Goal: Transaction & Acquisition: Book appointment/travel/reservation

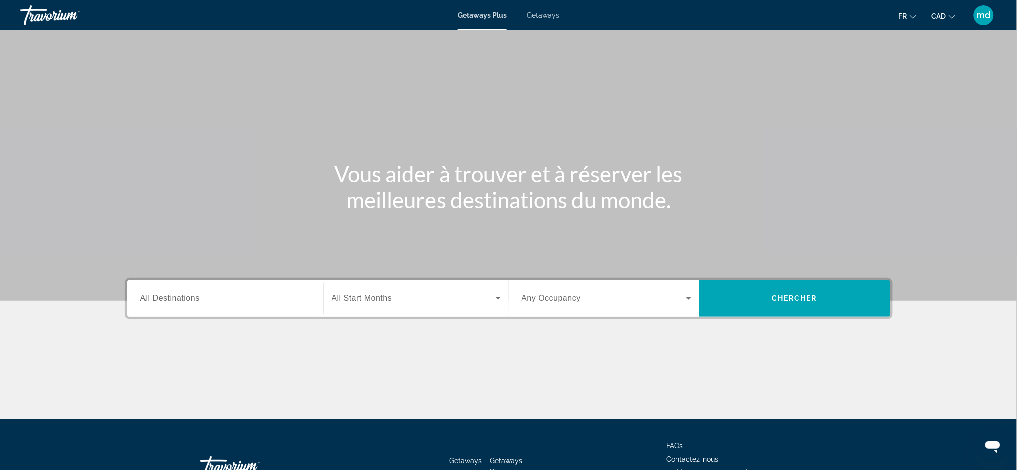
click at [260, 300] on input "Destination All Destinations" at bounding box center [225, 299] width 170 height 12
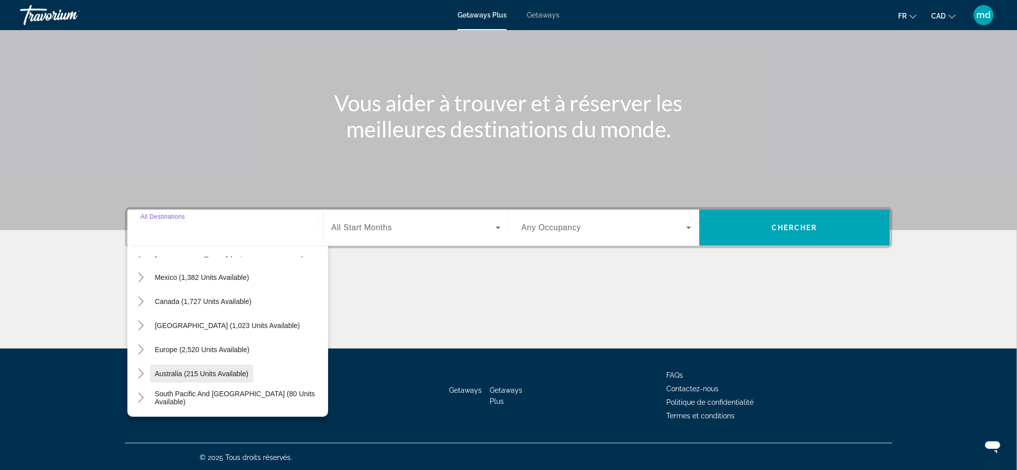
scroll to position [67, 0]
click at [141, 328] on icon "Toggle Europe (2,520 units available)" at bounding box center [141, 327] width 10 height 10
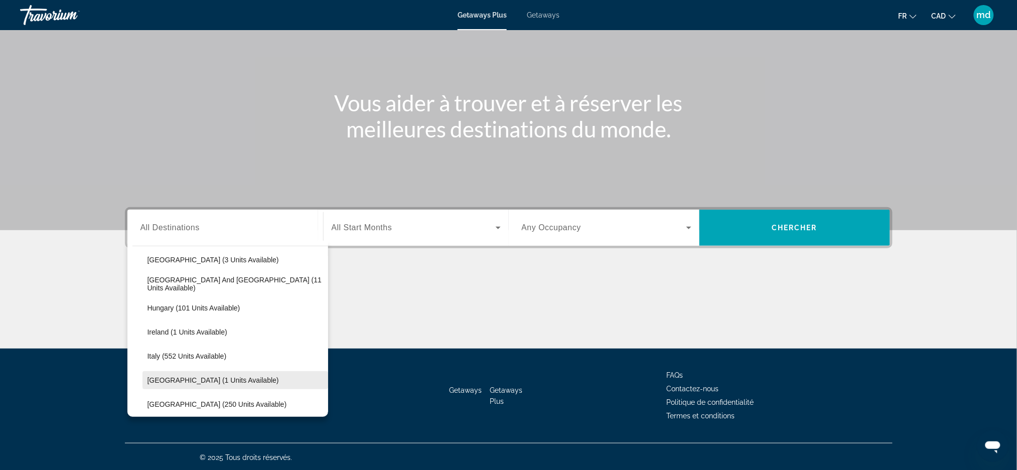
scroll to position [325, 0]
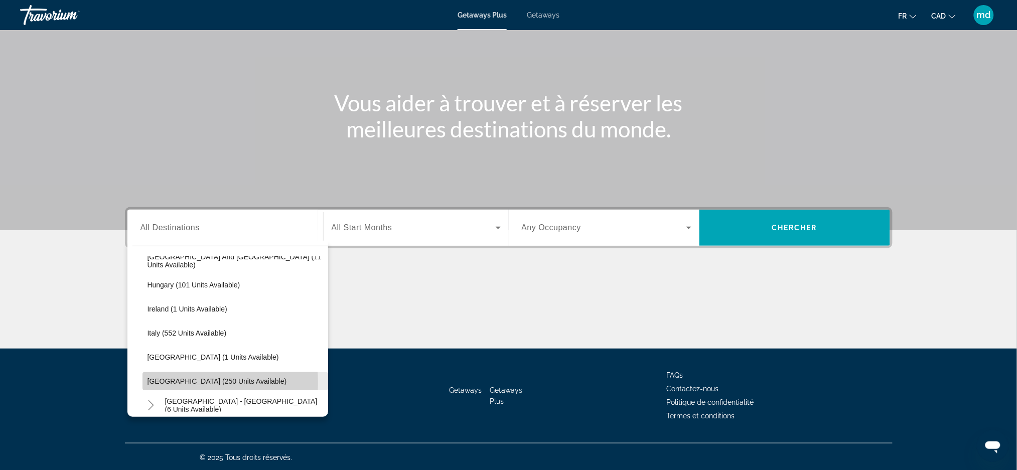
click at [170, 382] on span "[GEOGRAPHIC_DATA] (250 units available)" at bounding box center [216, 381] width 139 height 8
type input "**********"
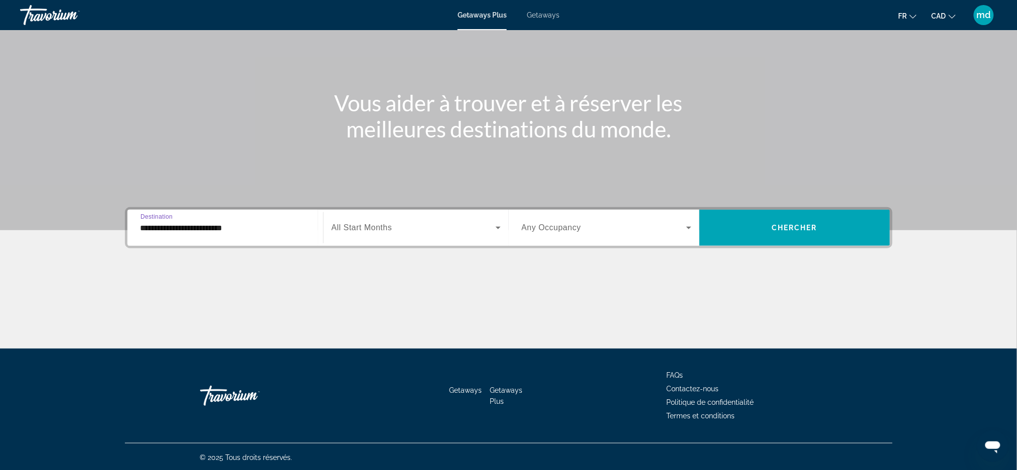
click at [354, 223] on span "All Start Months" at bounding box center [362, 227] width 61 height 9
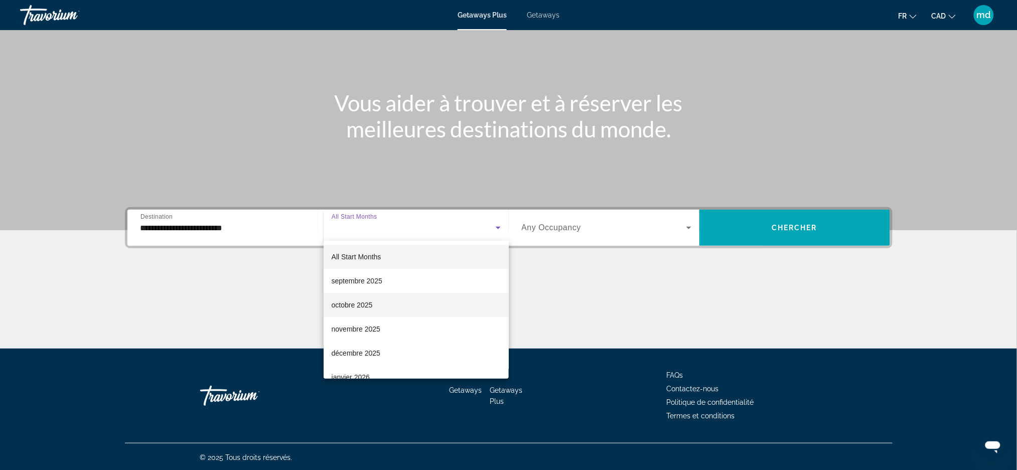
click at [385, 300] on mat-option "octobre 2025" at bounding box center [415, 305] width 185 height 24
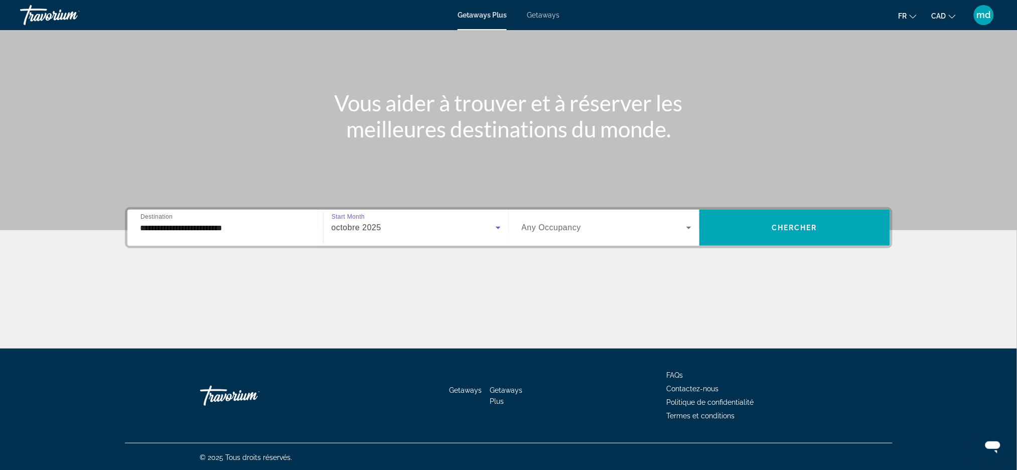
click at [614, 222] on span "Search widget" at bounding box center [604, 228] width 165 height 12
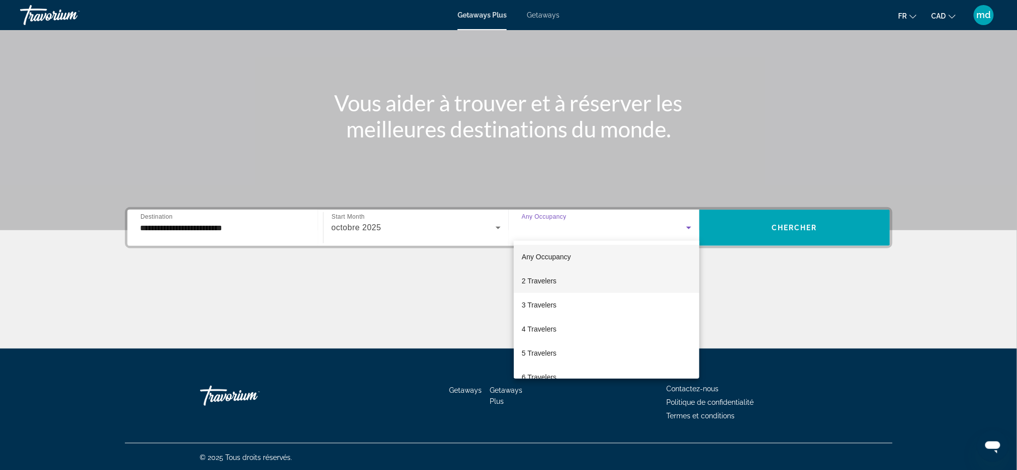
click at [554, 279] on span "2 Travelers" at bounding box center [539, 281] width 35 height 12
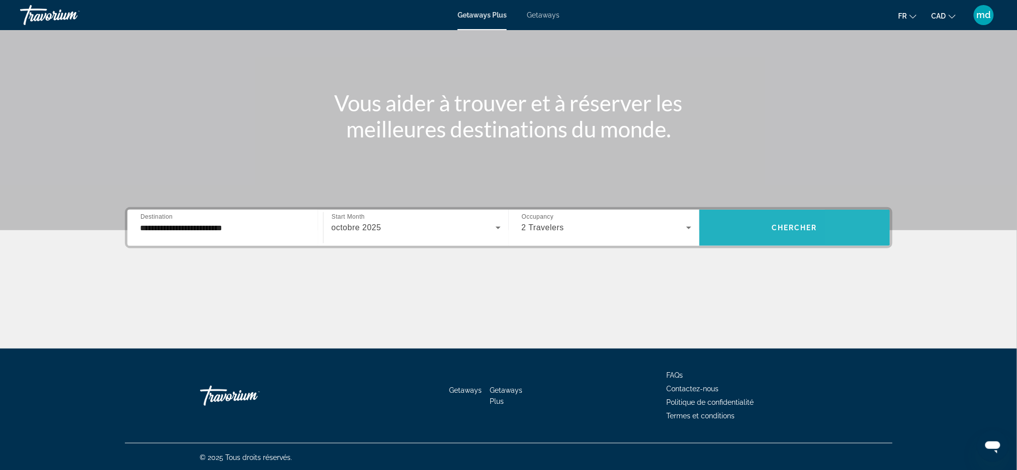
click at [858, 223] on span "Search widget" at bounding box center [794, 228] width 191 height 24
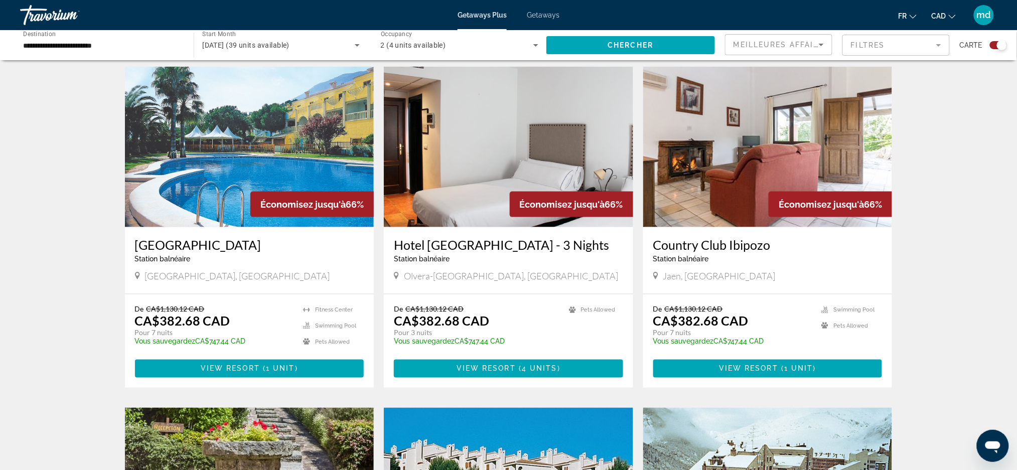
scroll to position [334, 0]
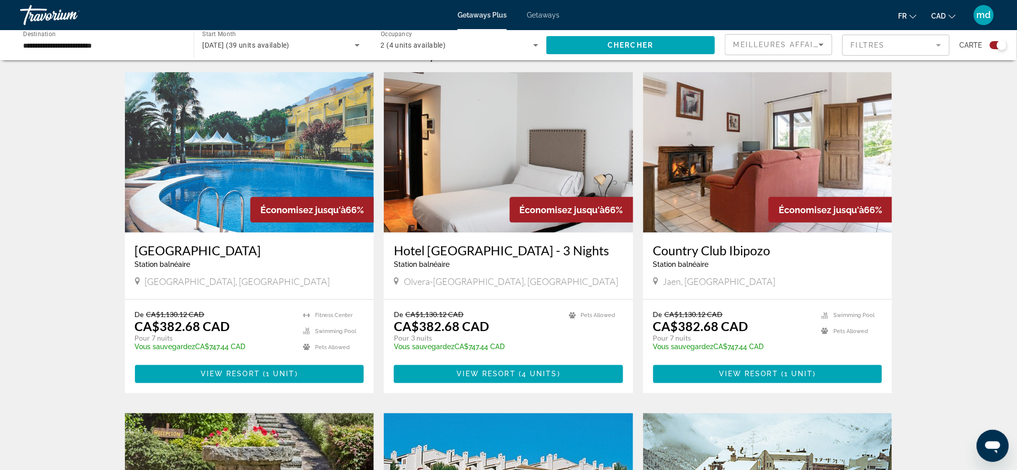
click at [250, 200] on div "Économisez jusqu'à 66%" at bounding box center [311, 210] width 123 height 26
click at [265, 376] on span "( 1 unit )" at bounding box center [279, 374] width 38 height 8
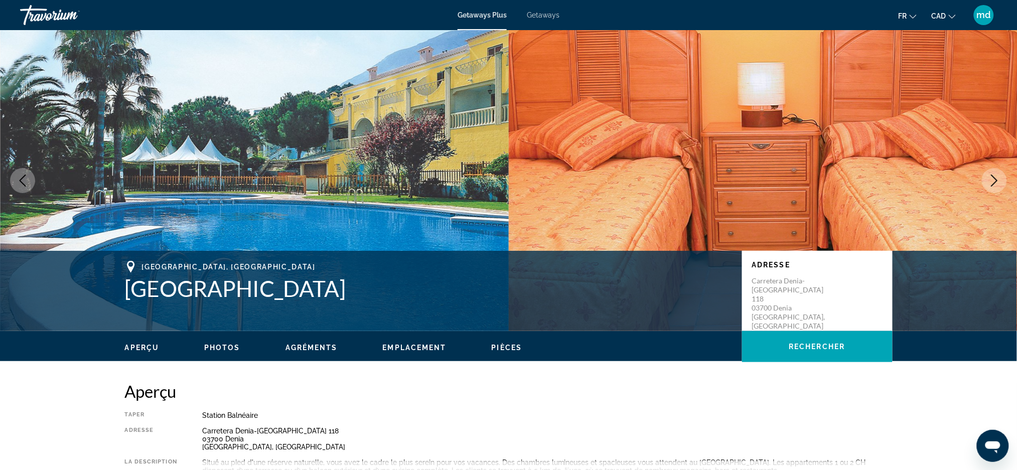
click at [989, 185] on icon "Next image" at bounding box center [994, 181] width 12 height 12
click at [994, 185] on icon "Next image" at bounding box center [994, 181] width 12 height 12
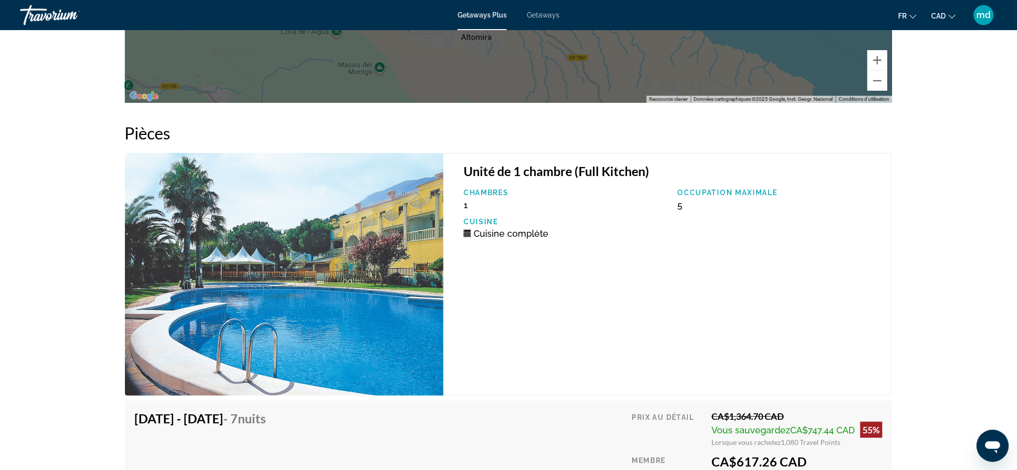
scroll to position [1538, 0]
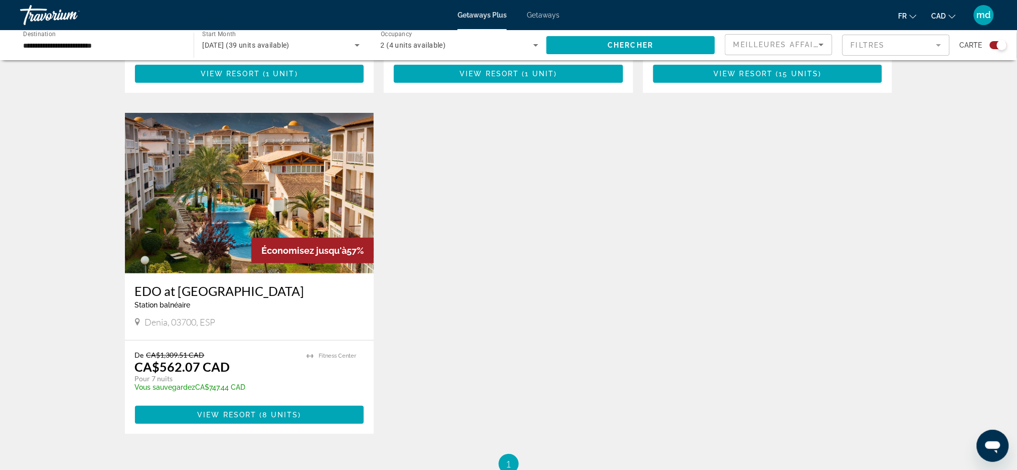
scroll to position [1270, 0]
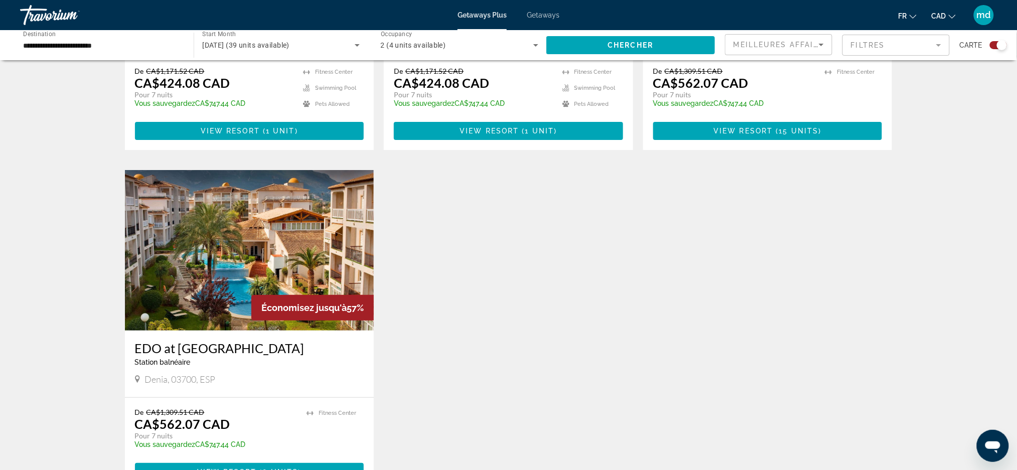
click at [274, 255] on img "Main content" at bounding box center [249, 250] width 249 height 160
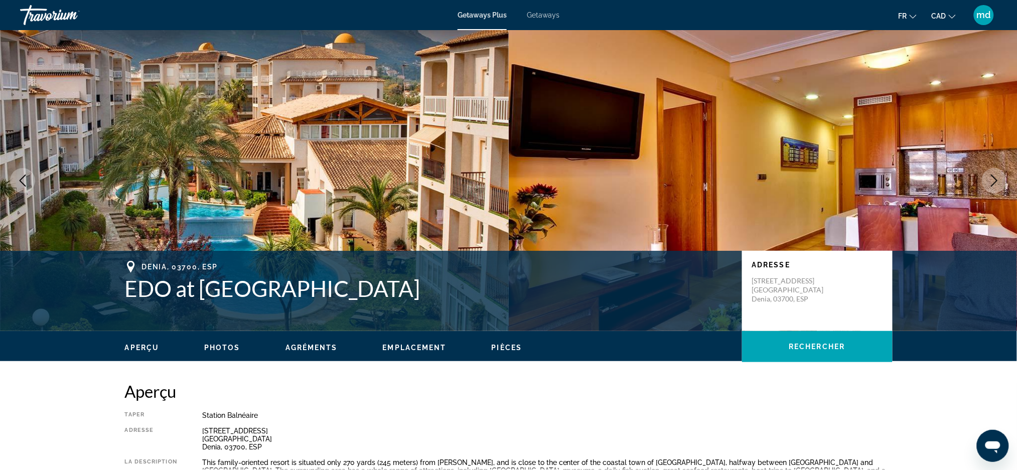
click at [998, 175] on icon "Next image" at bounding box center [994, 181] width 12 height 12
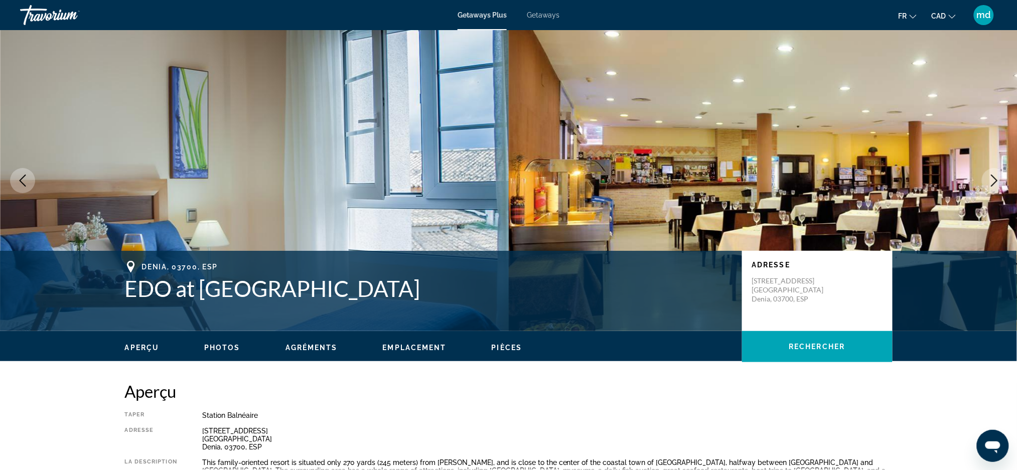
click at [997, 175] on icon "Next image" at bounding box center [994, 181] width 12 height 12
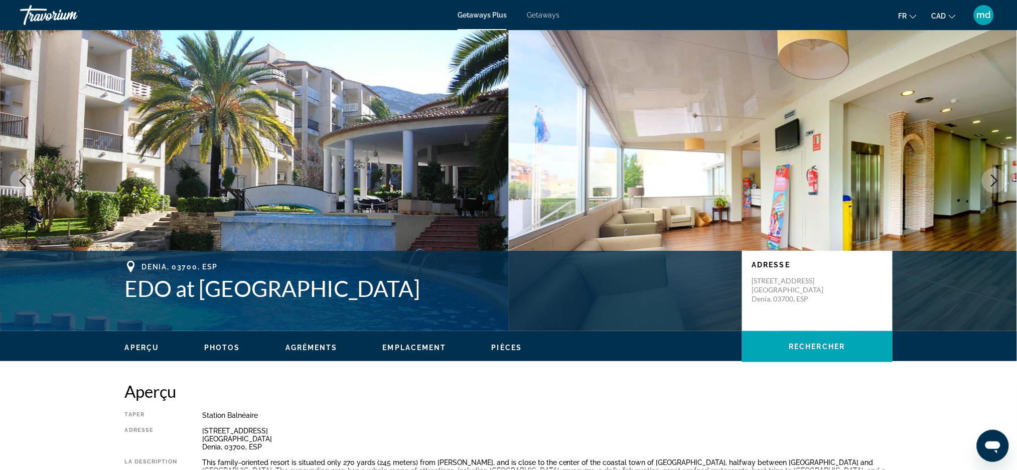
click at [993, 175] on icon "Next image" at bounding box center [994, 181] width 12 height 12
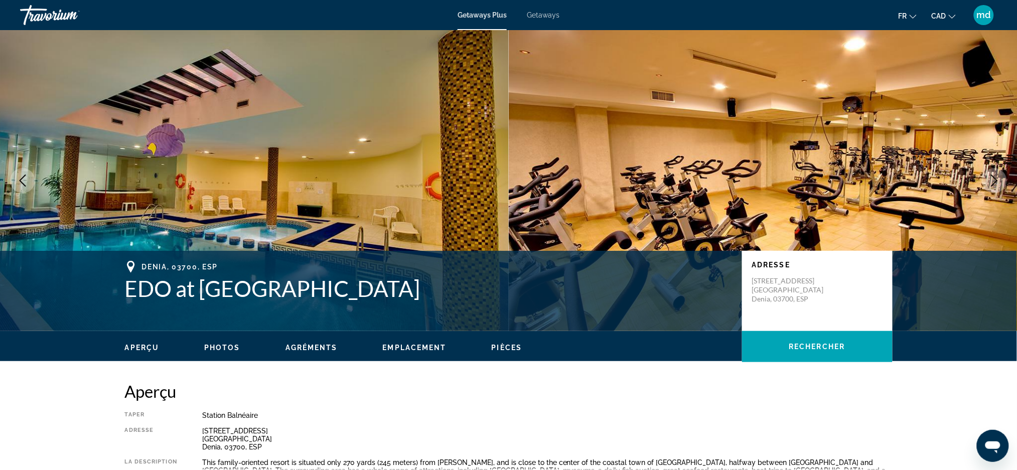
click at [993, 175] on icon "Next image" at bounding box center [994, 181] width 12 height 12
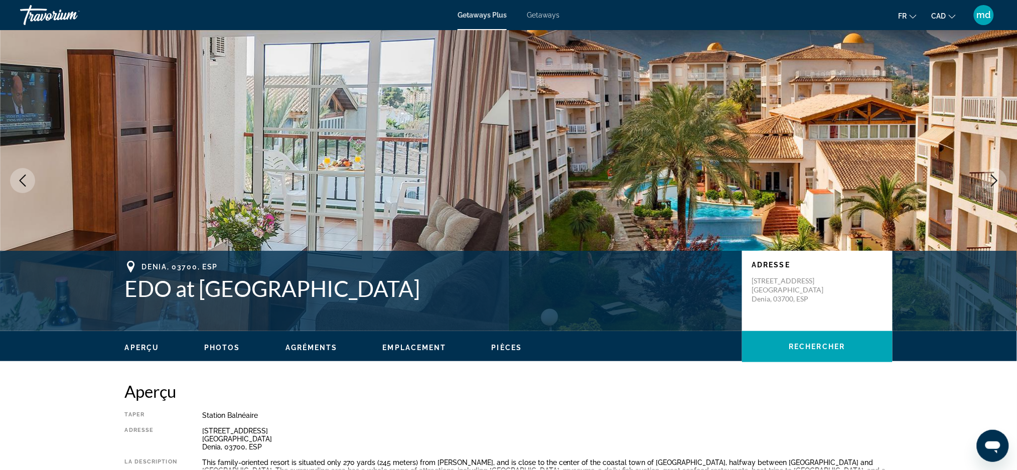
click at [993, 175] on icon "Next image" at bounding box center [994, 181] width 12 height 12
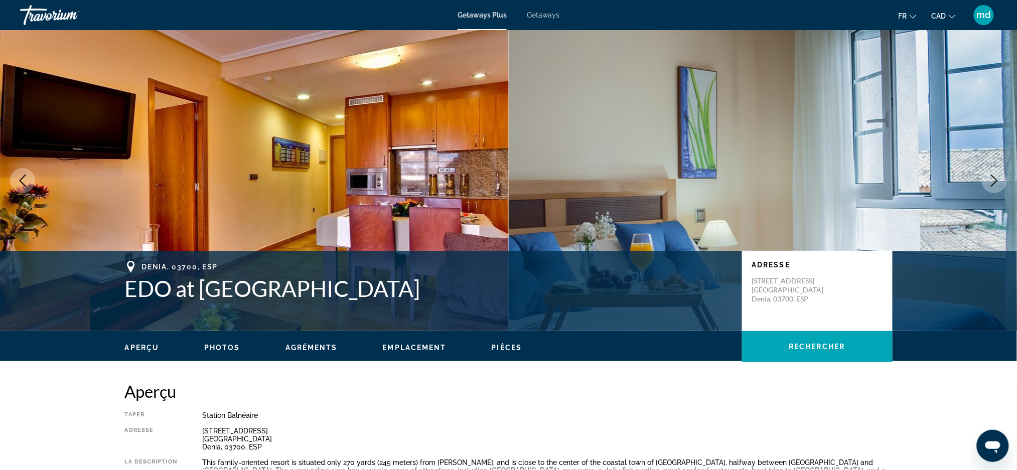
click at [21, 181] on icon "Previous image" at bounding box center [23, 181] width 12 height 12
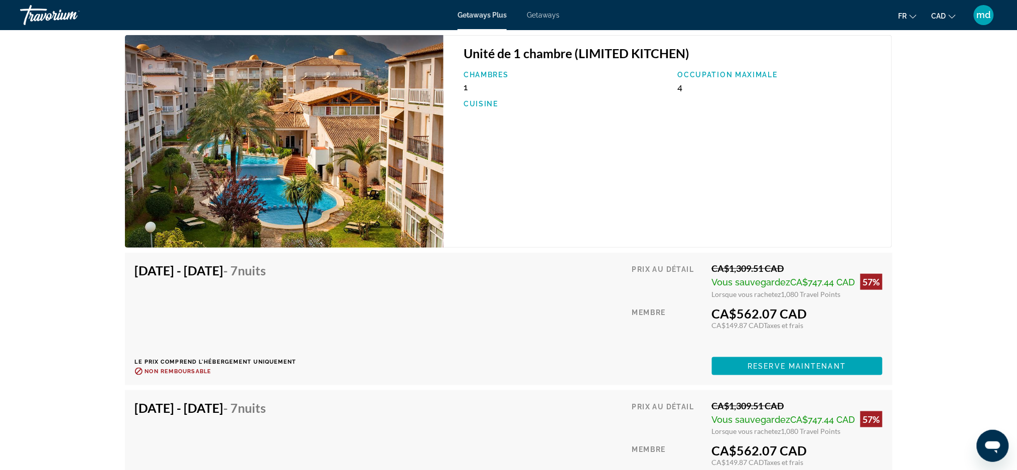
scroll to position [1847, 0]
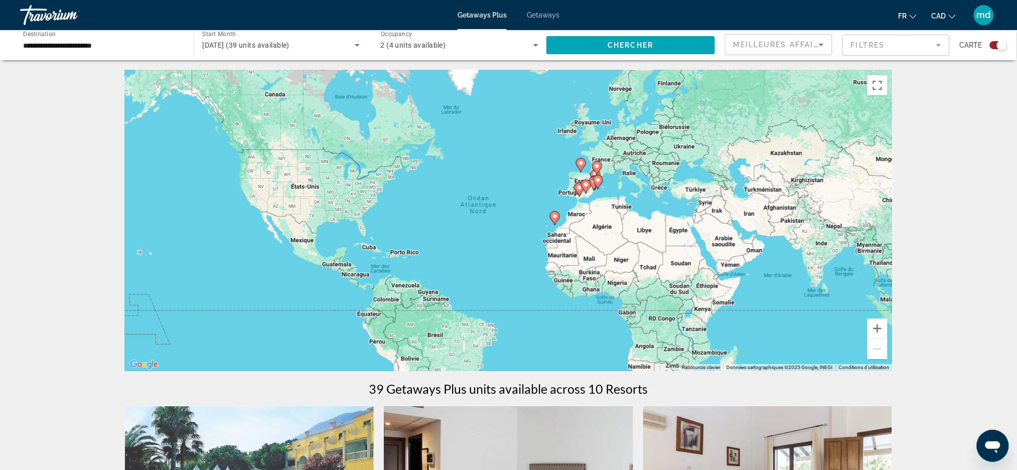
click at [138, 49] on input "**********" at bounding box center [101, 46] width 157 height 12
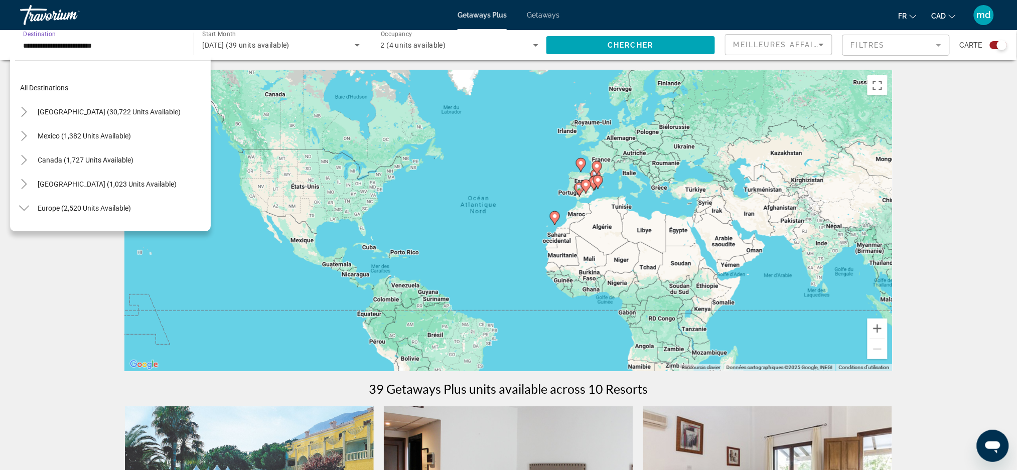
scroll to position [373, 0]
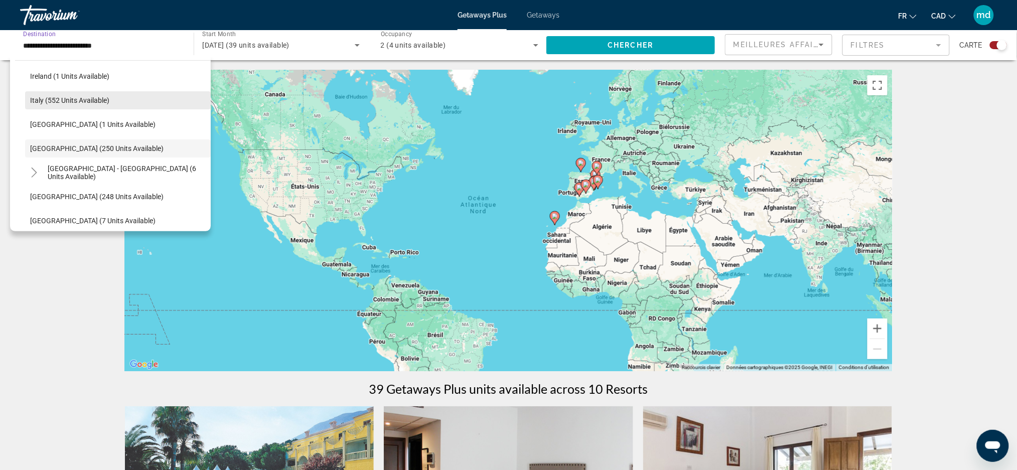
click at [58, 101] on span "Italy (552 units available)" at bounding box center [69, 100] width 79 height 8
type input "**********"
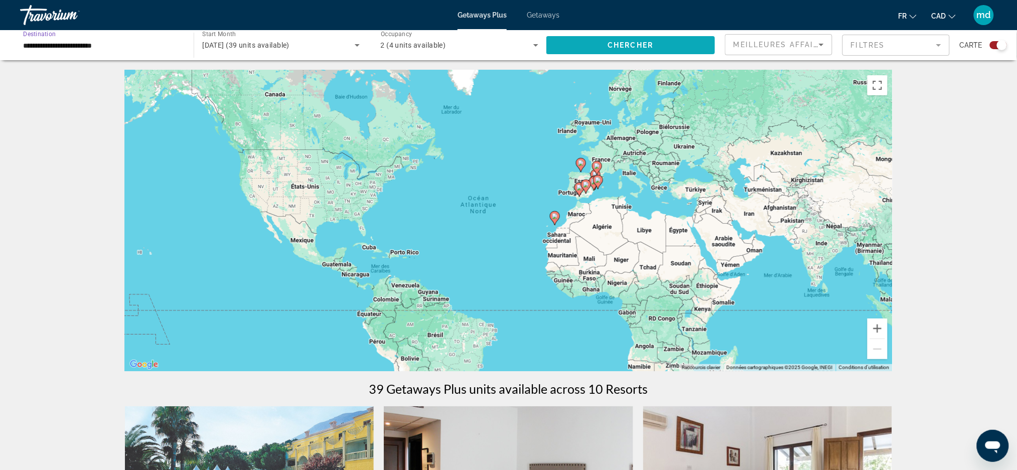
click at [608, 41] on span "Chercher" at bounding box center [630, 45] width 46 height 8
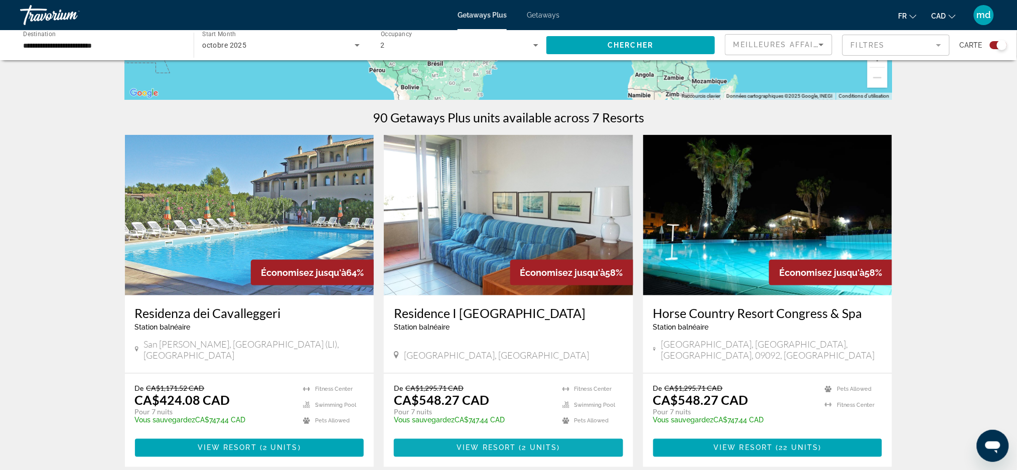
scroll to position [401, 0]
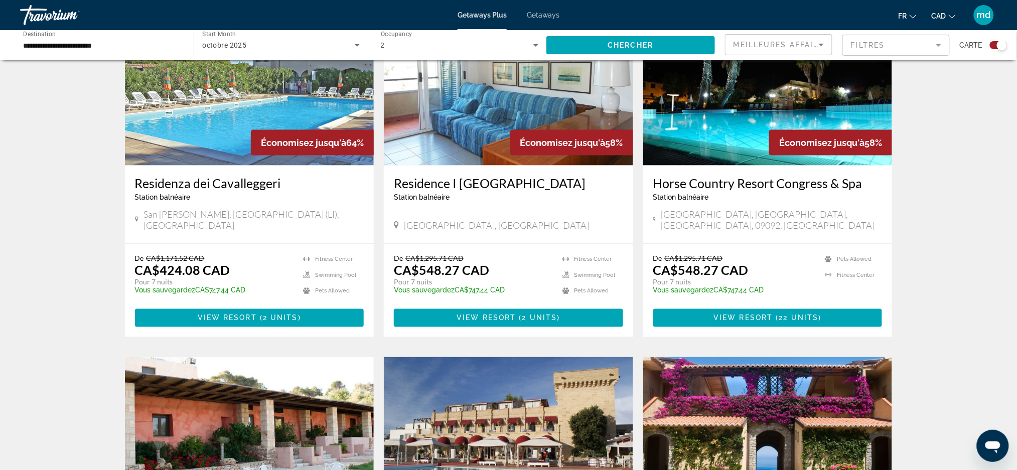
click at [755, 182] on h3 "Horse Country Resort Congress & Spa" at bounding box center [767, 183] width 229 height 15
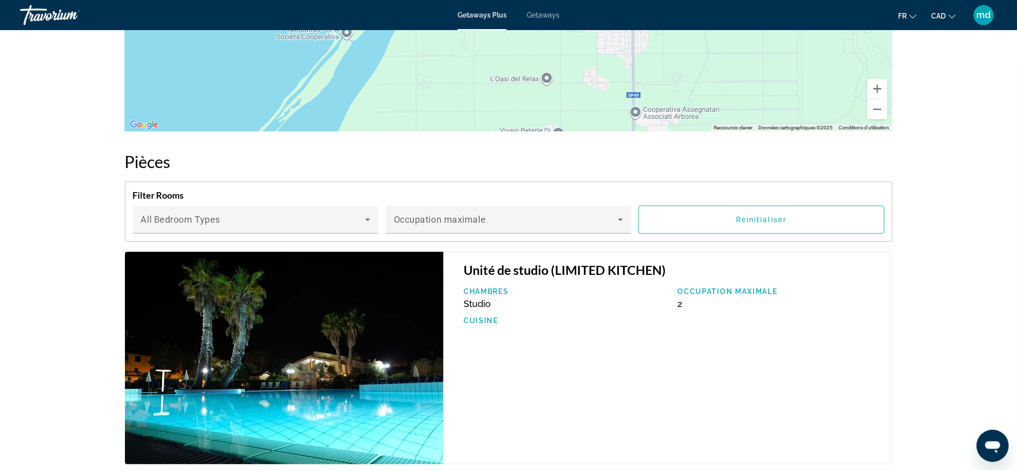
scroll to position [1605, 0]
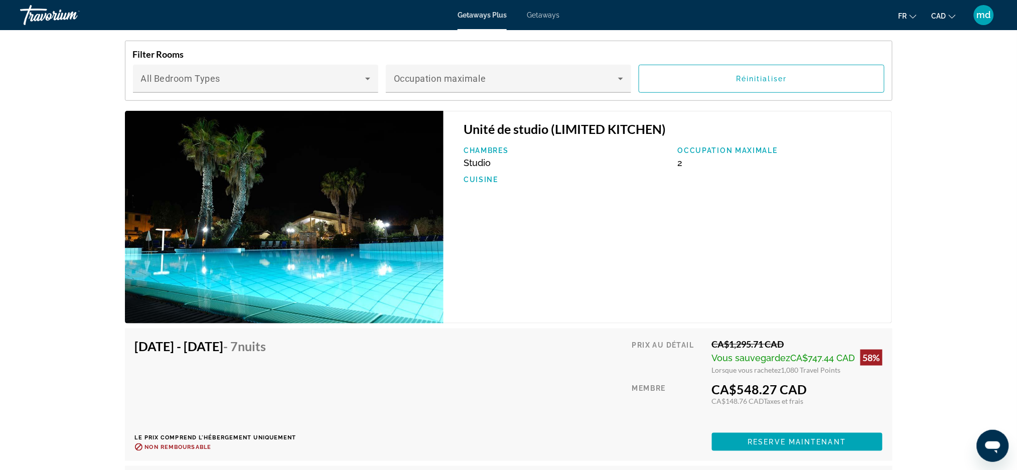
click at [400, 214] on img "Main content" at bounding box center [284, 217] width 319 height 213
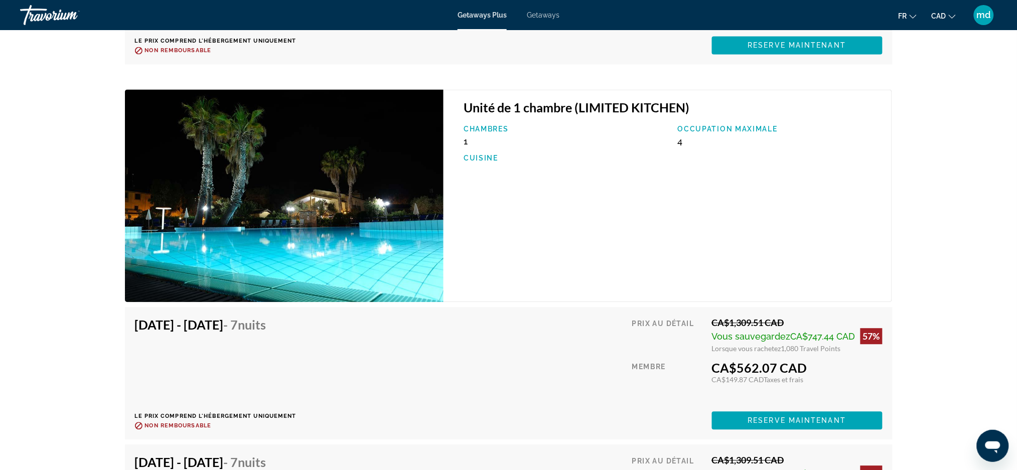
scroll to position [2340, 0]
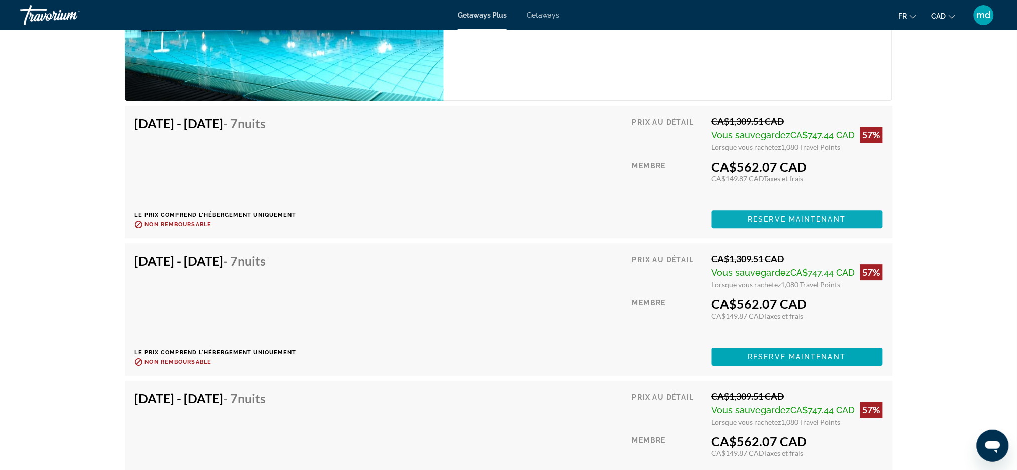
click at [803, 215] on span "Reserve maintenant" at bounding box center [797, 219] width 98 height 8
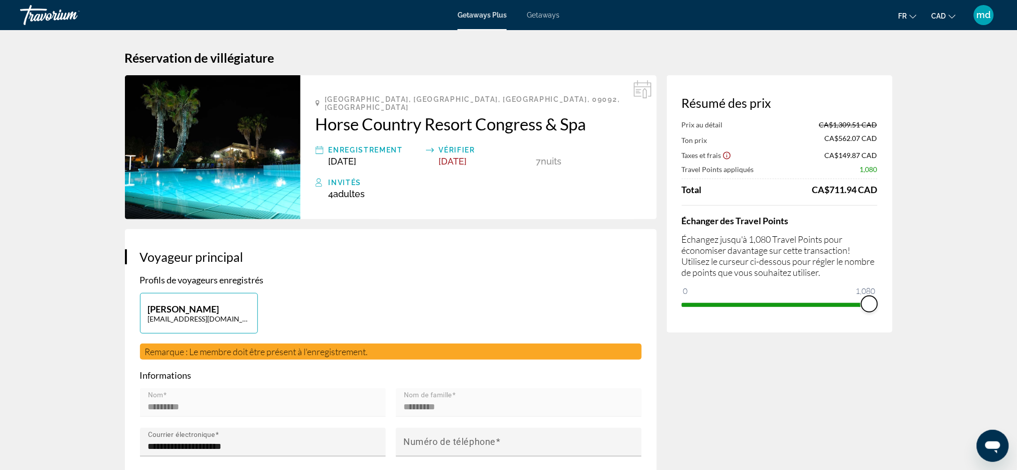
drag, startPoint x: 875, startPoint y: 306, endPoint x: 1026, endPoint y: 292, distance: 152.1
click at [1017, 292] on html "Passer au contenu principal Getaways Plus Getaways fr English Español Français …" at bounding box center [508, 235] width 1017 height 470
